Goal: Task Accomplishment & Management: Complete application form

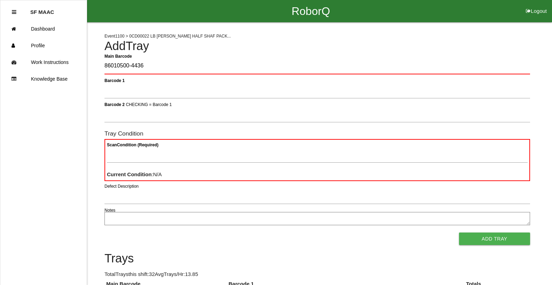
type Barcode "86010500-4436"
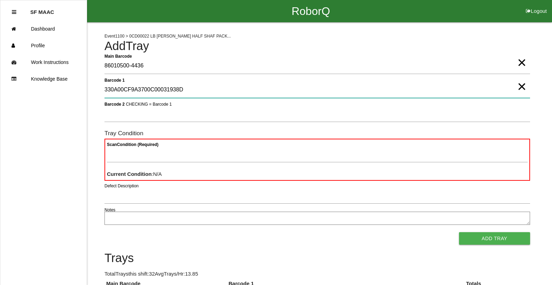
type 1 "330A00CF9A3700C00031938D"
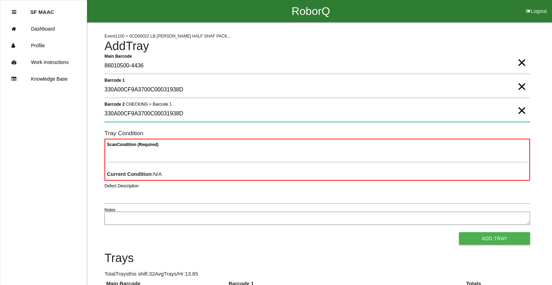
type 2 "330A00CF9A3700C00031938D"
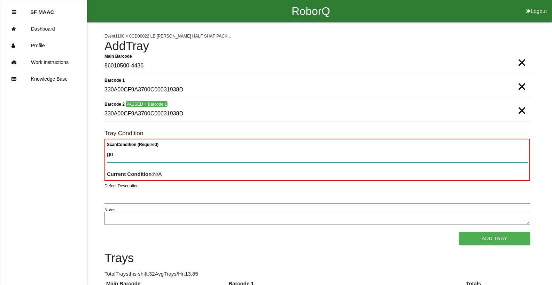
type Condition "goo"
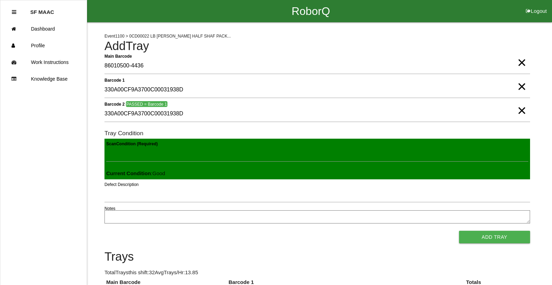
click at [459, 231] on button "Add Tray" at bounding box center [494, 237] width 71 height 13
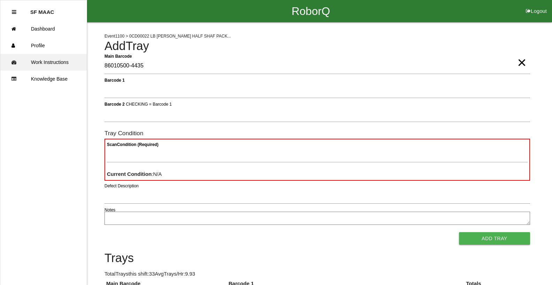
type Barcode "86010500-4435"
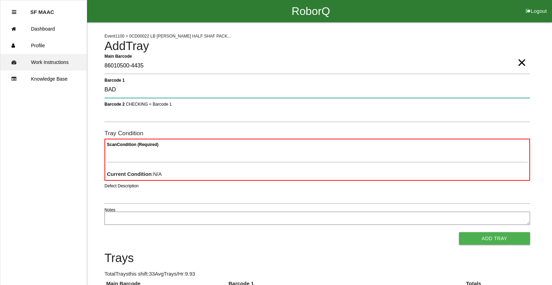
type 1 "BAD"
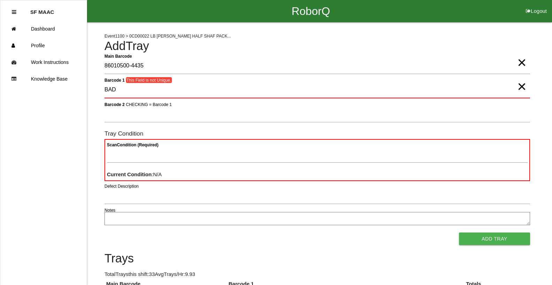
click at [523, 87] on span "×" at bounding box center [521, 80] width 9 height 14
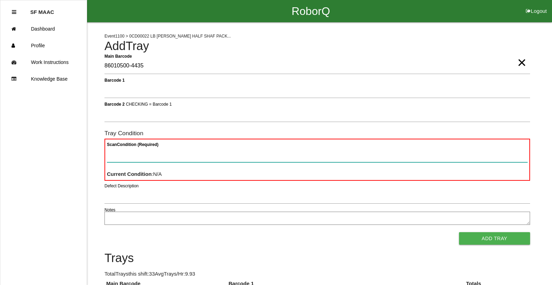
click at [484, 159] on Condition "Scan Condition (Required)" at bounding box center [317, 154] width 420 height 16
type Condition "ba"
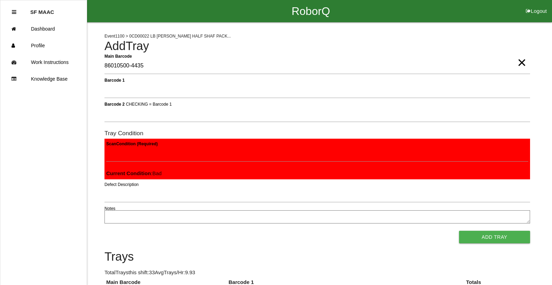
click at [459, 231] on button "Add Tray" at bounding box center [494, 237] width 71 height 13
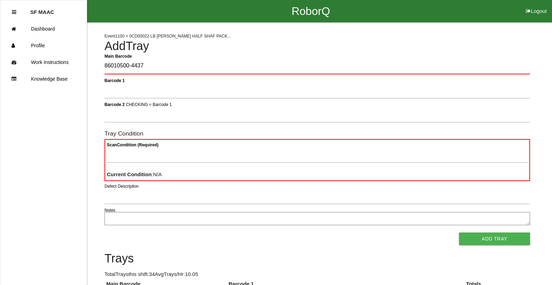
type Barcode "86010500-4437"
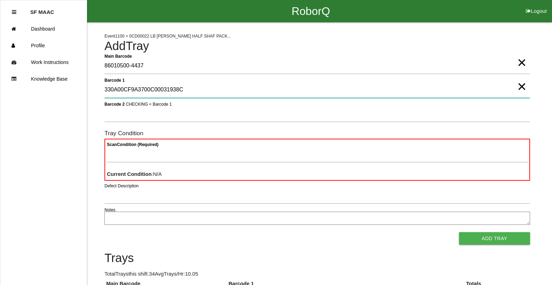
type 1 "330A00CF9A3700C00031938C"
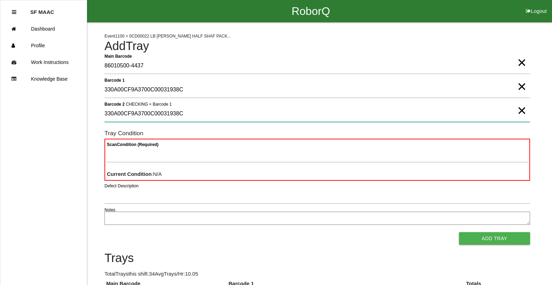
type 2 "330A00CF9A3700C00031938C"
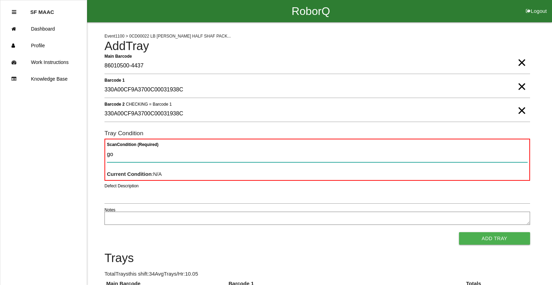
type Condition "goo"
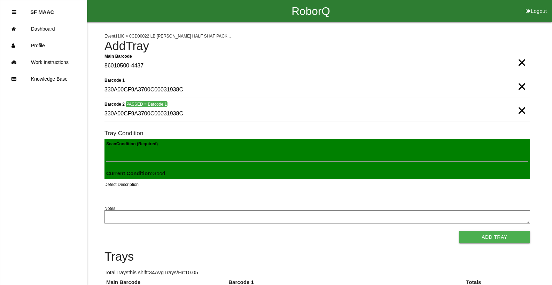
click button "Add Tray" at bounding box center [494, 237] width 71 height 13
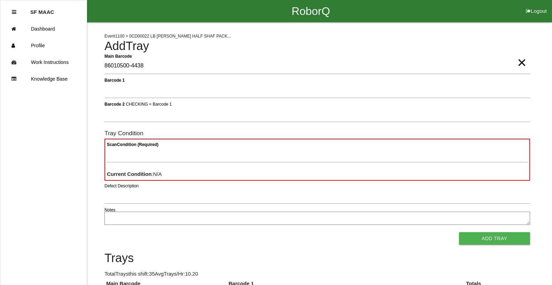
type Barcode "86010500-4438"
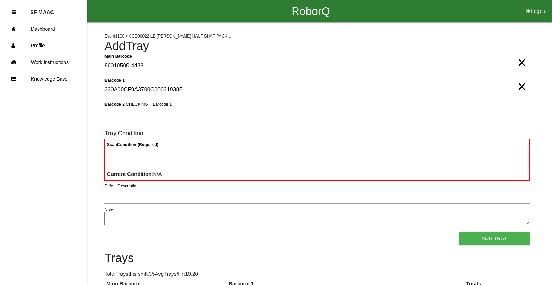
type 1 "330A00CF9A3700C00031938E"
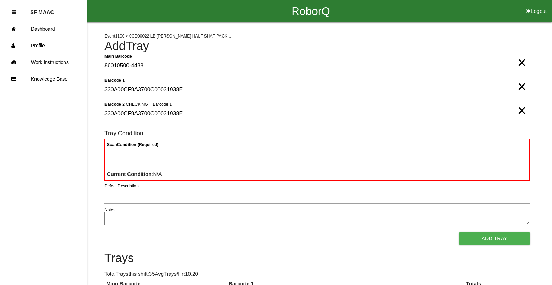
type 2 "330A00CF9A3700C00031938E"
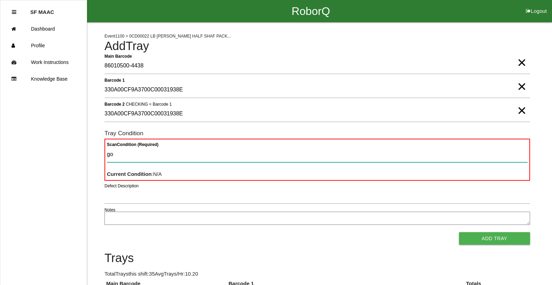
type Condition "goo"
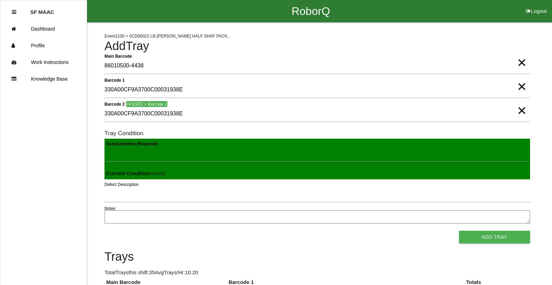
click at [459, 231] on button "Add Tray" at bounding box center [494, 237] width 71 height 13
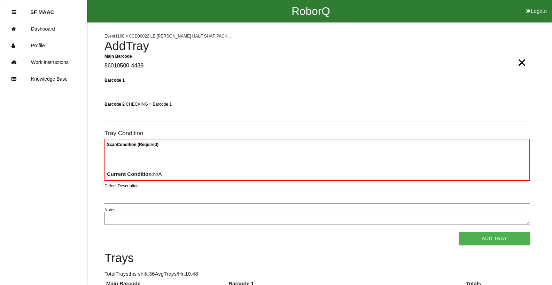
type Barcode "86010500-4439"
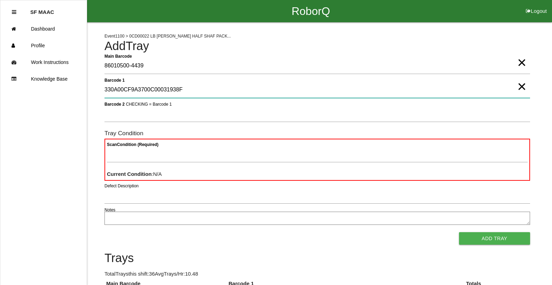
type 1 "330A00CF9A3700C00031938F"
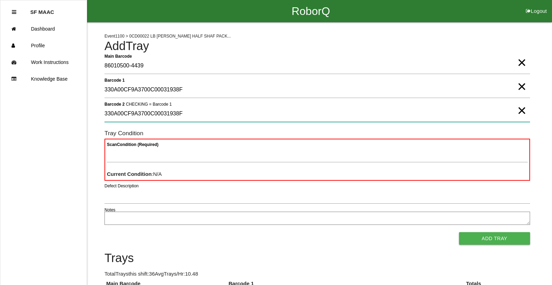
type 2 "330A00CF9A3700C00031938F"
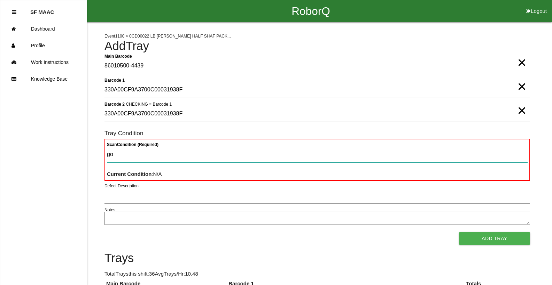
type Condition "goo"
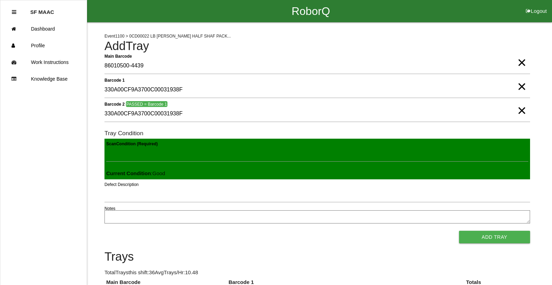
click at [459, 231] on button "Add Tray" at bounding box center [494, 237] width 71 height 13
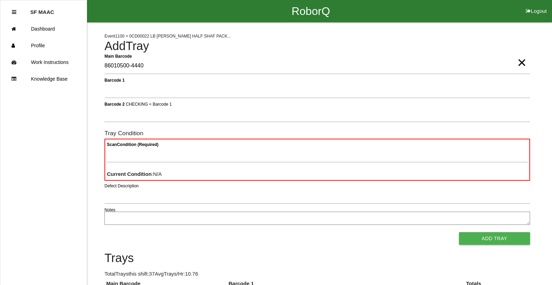
type Barcode "86010500-4440"
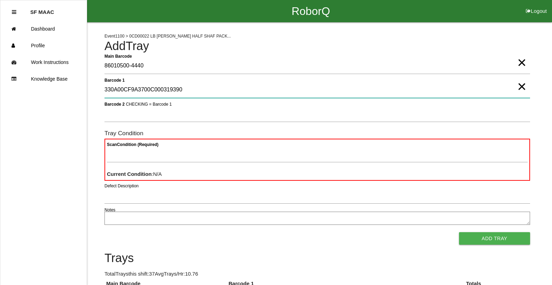
type 1 "330A00CF9A3700C000319390"
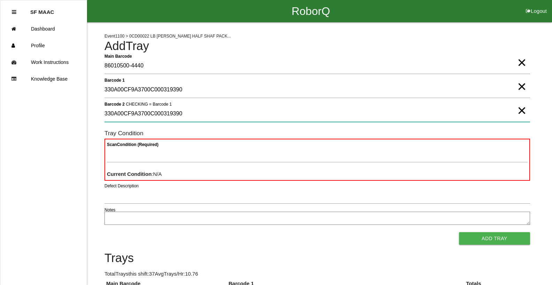
type 2 "330A00CF9A3700C000319390"
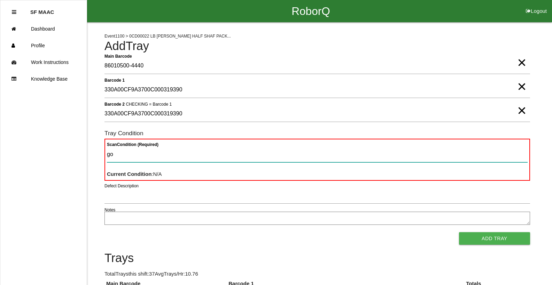
type Condition "goo"
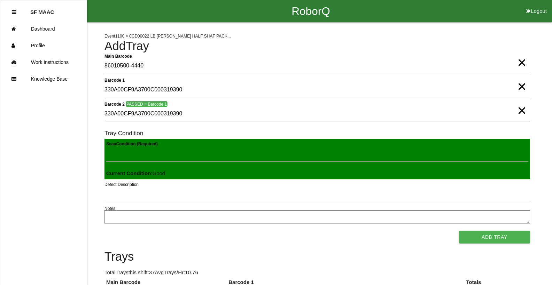
click at [459, 231] on button "Add Tray" at bounding box center [494, 237] width 71 height 13
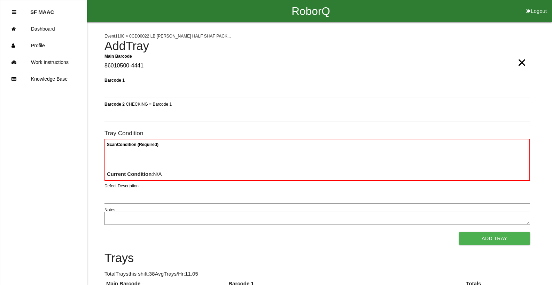
type Barcode "86010500-4441"
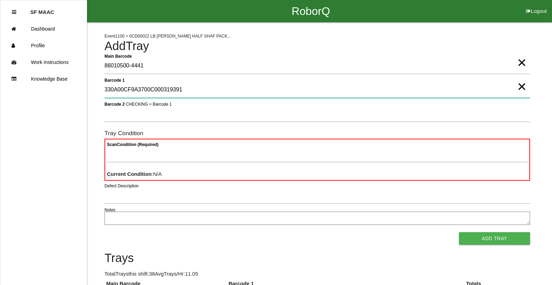
type 1 "330A00CF9A3700C000319391"
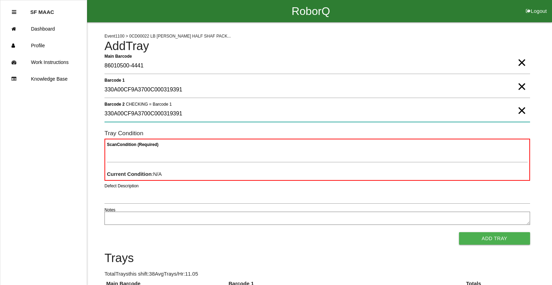
type 2 "330A00CF9A3700C000319391"
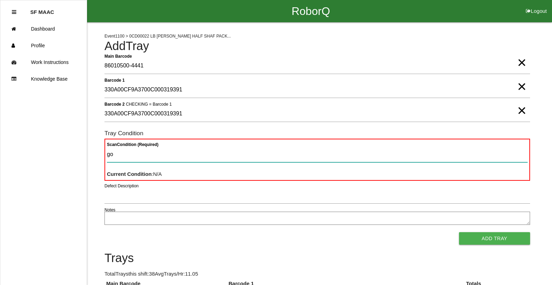
type Condition "goo"
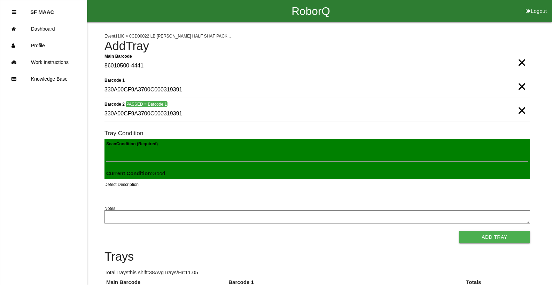
click at [459, 231] on button "Add Tray" at bounding box center [494, 237] width 71 height 13
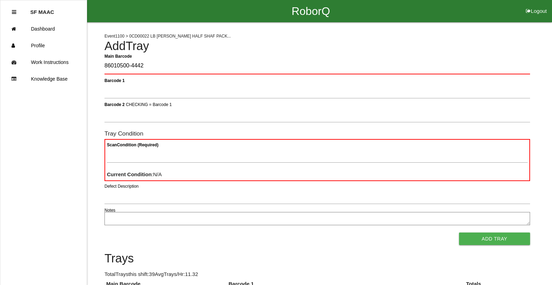
type Barcode "86010500-4442"
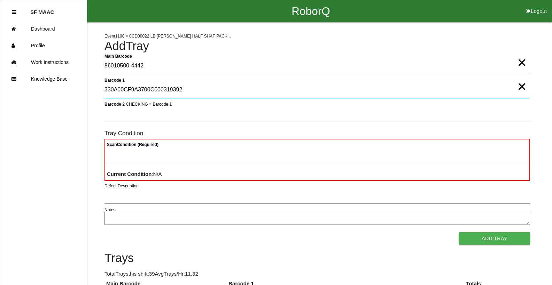
type 1 "330A00CF9A3700C000319392"
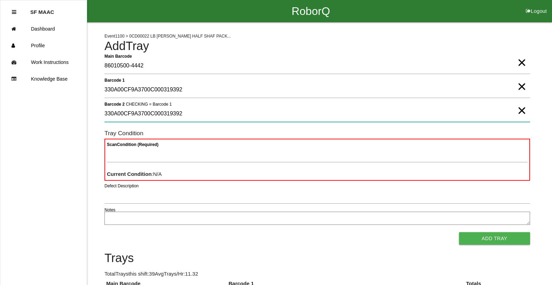
type 2 "330A00CF9A3700C000319392"
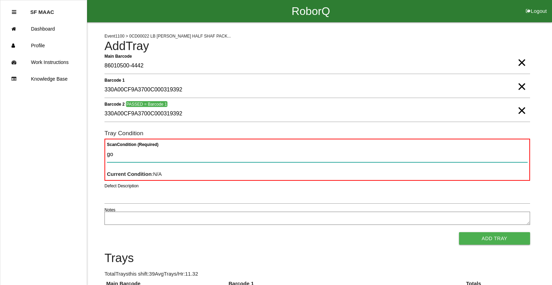
type Condition "goo"
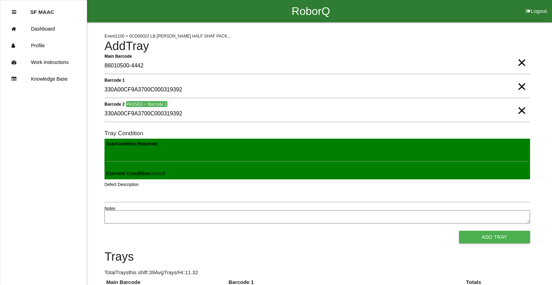
click at [459, 231] on button "Add Tray" at bounding box center [494, 237] width 71 height 13
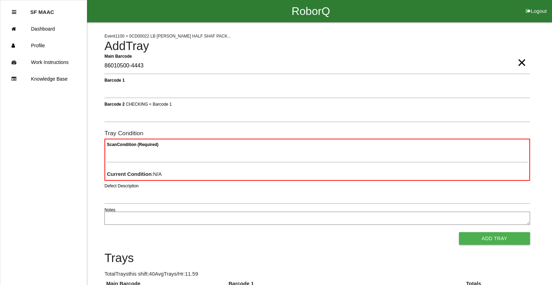
type Barcode "86010500-4443"
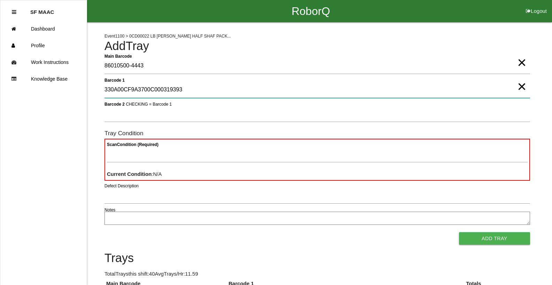
type 1 "330A00CF9A3700C000319393"
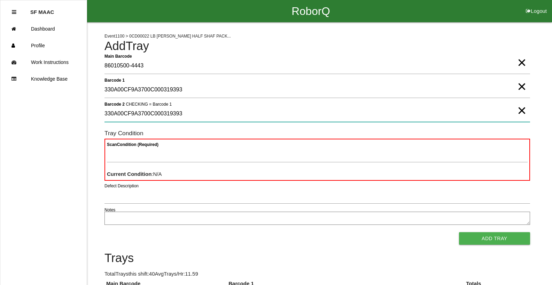
type 2 "330A00CF9A3700C000319393"
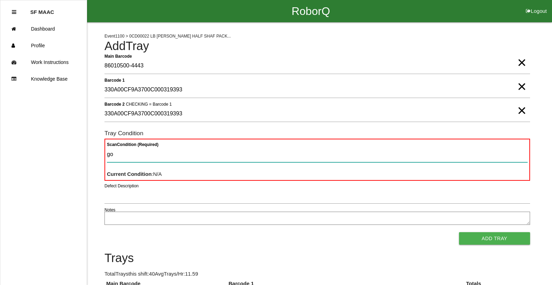
type Condition "goo"
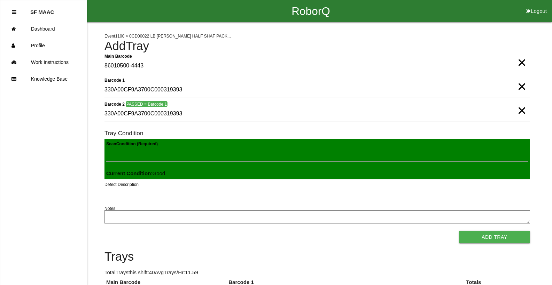
click at [459, 231] on button "Add Tray" at bounding box center [494, 237] width 71 height 13
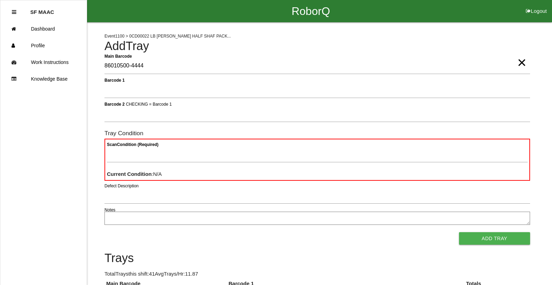
type Barcode "86010500-4444"
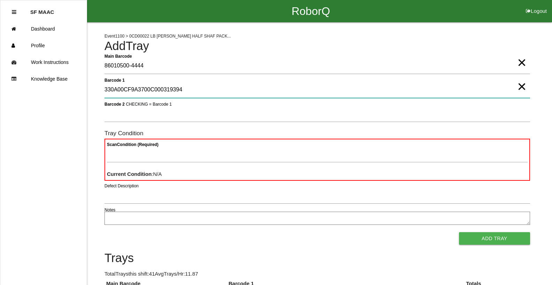
type 1 "330A00CF9A3700C000319394"
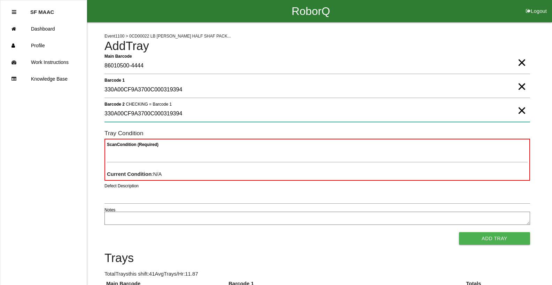
type 2 "330A00CF9A3700C000319394"
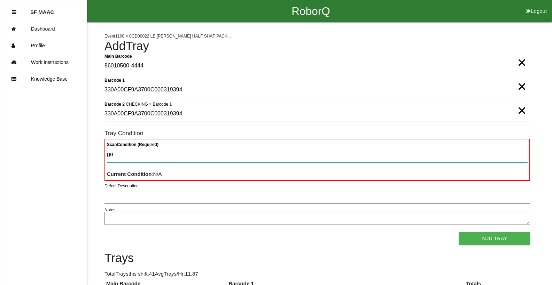
type Condition "goo"
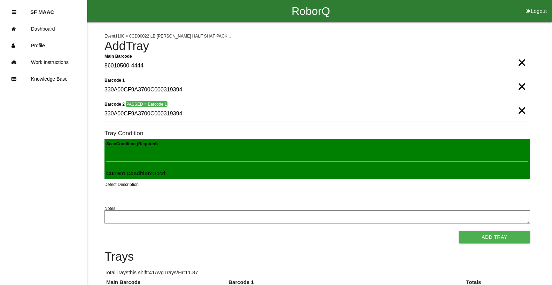
click button "Add Tray" at bounding box center [494, 237] width 71 height 13
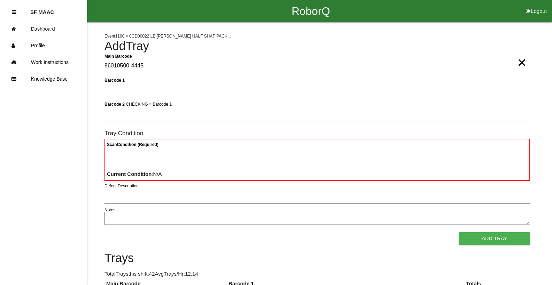
type Barcode "86010500-4445"
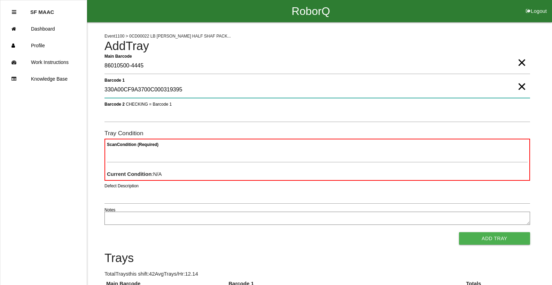
type 1 "330A00CF9A3700C000319395"
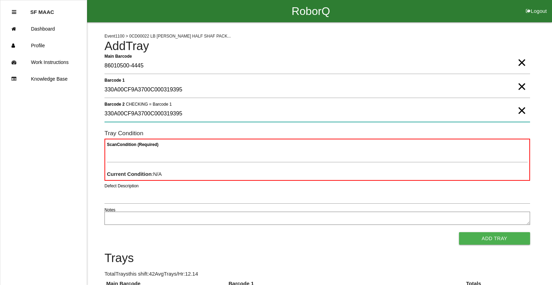
type 2 "330A00CF9A3700C000319395"
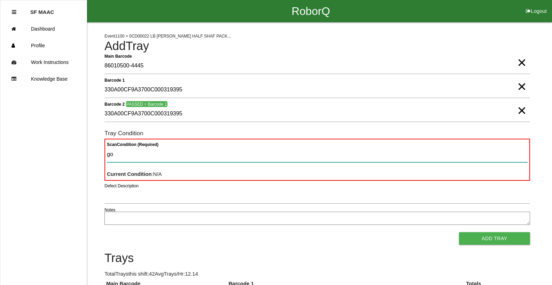
type Condition "goo"
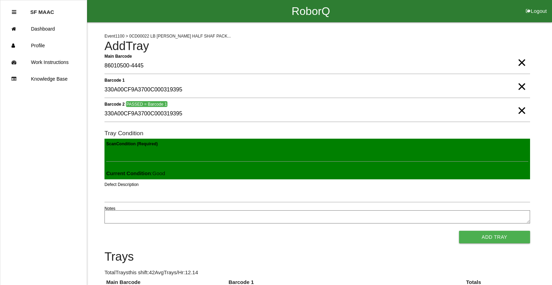
click at [459, 231] on button "Add Tray" at bounding box center [494, 237] width 71 height 13
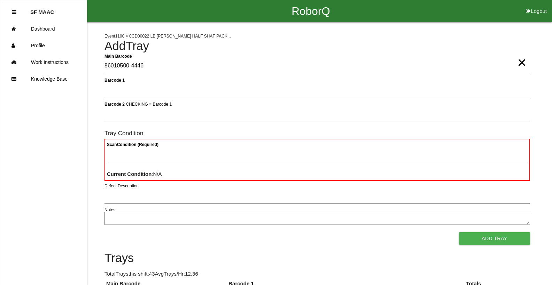
type Barcode "86010500-4446"
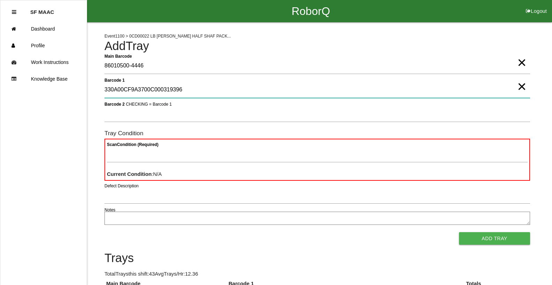
type 1 "330A00CF9A3700C000319396"
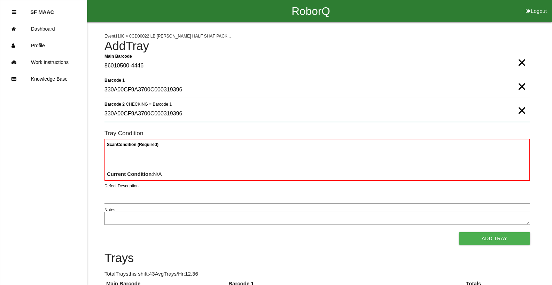
type 2 "330A00CF9A3700C000319396"
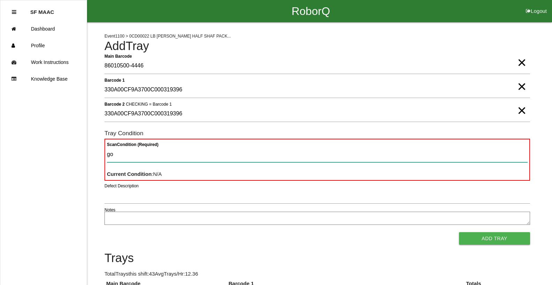
type Condition "goo"
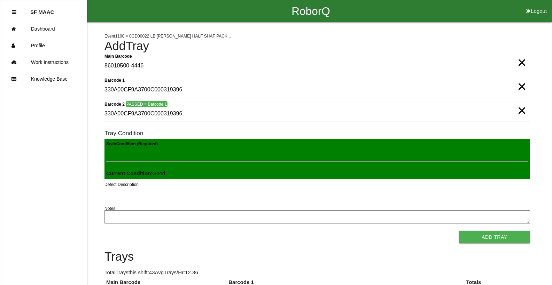
click button "Add Tray" at bounding box center [494, 237] width 71 height 13
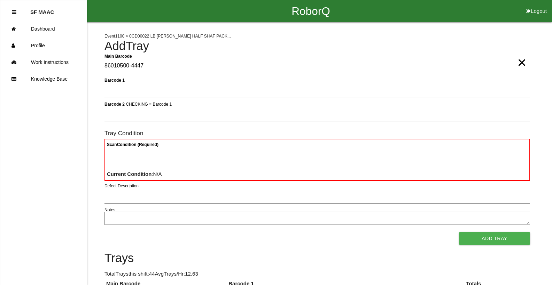
type Barcode "86010500-4447"
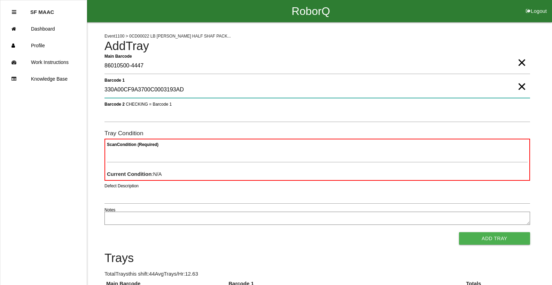
type 1 "330A00CF9A3700C0003193AD"
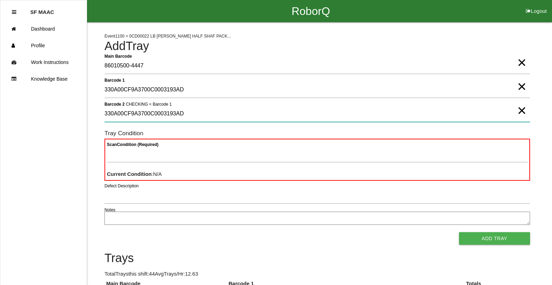
type 2 "330A00CF9A3700C0003193AD"
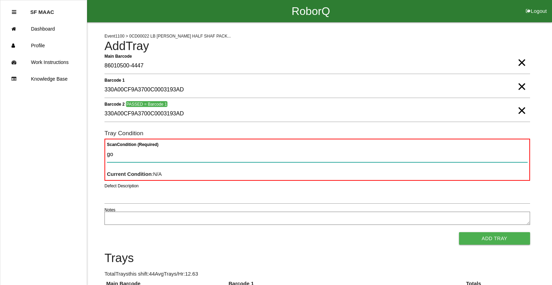
type Condition "goo"
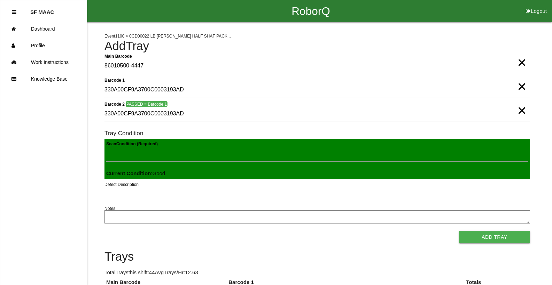
click at [459, 231] on button "Add Tray" at bounding box center [494, 237] width 71 height 13
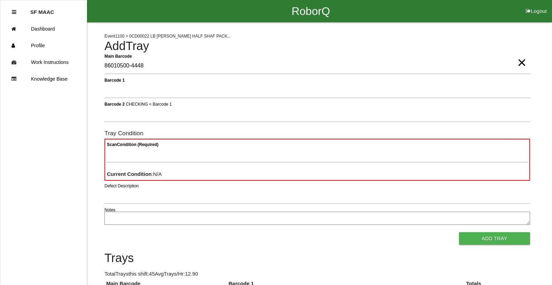
type Barcode "86010500-4448"
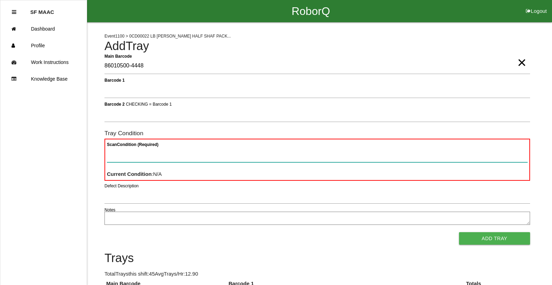
click at [238, 159] on Condition "Scan Condition (Required)" at bounding box center [317, 154] width 420 height 16
click at [238, 157] on Condition "Scan Condition (Required)" at bounding box center [317, 154] width 420 height 16
type Condition "ba"
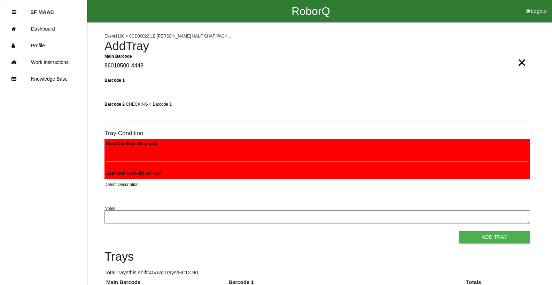
click at [459, 231] on button "Add Tray" at bounding box center [494, 237] width 71 height 13
